Goal: Navigation & Orientation: Understand site structure

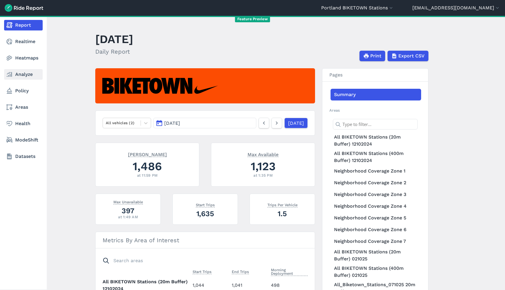
click at [16, 75] on link "Analyze" at bounding box center [23, 74] width 39 height 11
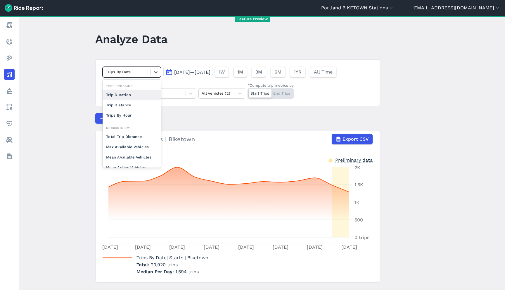
click at [143, 75] on div at bounding box center [127, 71] width 42 height 7
click at [134, 109] on div "Trip Distance" at bounding box center [132, 105] width 59 height 10
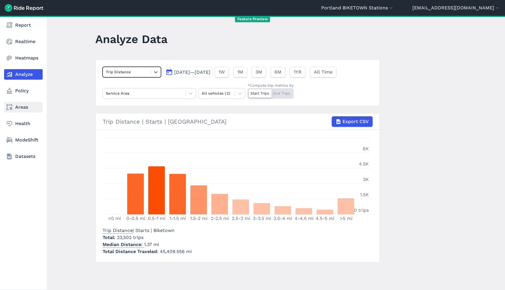
click at [19, 104] on link "Areas" at bounding box center [23, 107] width 39 height 11
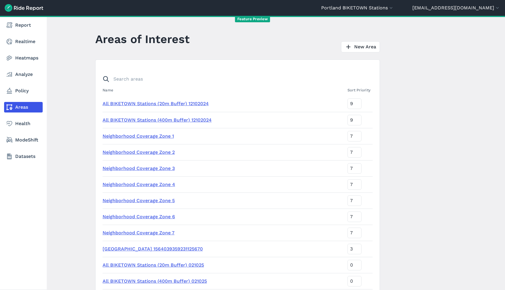
click at [27, 117] on nav "Report Realtime Heatmaps Analyze Policy Areas Health ModeShift Datasets" at bounding box center [23, 91] width 47 height 150
click at [25, 121] on link "Health" at bounding box center [23, 123] width 39 height 11
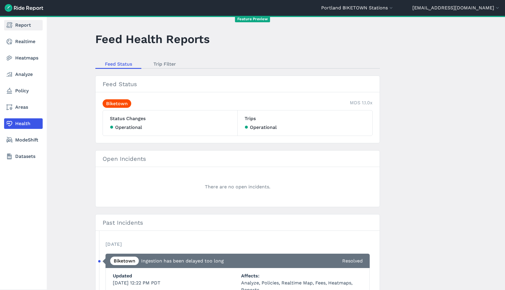
click at [14, 26] on link "Report" at bounding box center [23, 25] width 39 height 11
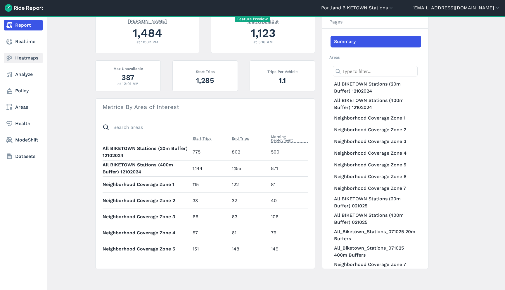
click at [18, 59] on link "Heatmaps" at bounding box center [23, 58] width 39 height 11
